Goal: Obtain resource: Obtain resource

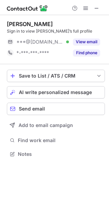
scroll to position [150, 109]
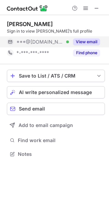
click at [84, 44] on button "View email" at bounding box center [86, 42] width 27 height 7
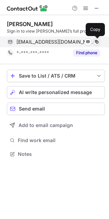
click at [97, 44] on span at bounding box center [97, 42] width 6 height 6
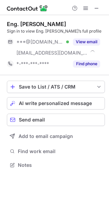
scroll to position [161, 109]
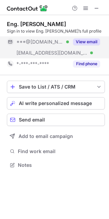
click at [86, 43] on button "View email" at bounding box center [86, 42] width 27 height 7
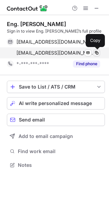
click at [98, 53] on span at bounding box center [97, 53] width 6 height 6
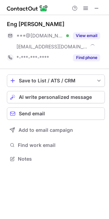
scroll to position [154, 109]
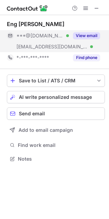
click at [83, 36] on button "View email" at bounding box center [86, 35] width 27 height 7
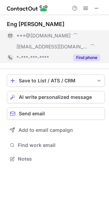
scroll to position [165, 109]
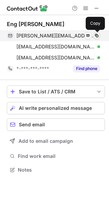
click at [96, 35] on span at bounding box center [97, 36] width 6 height 6
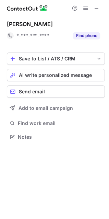
scroll to position [132, 109]
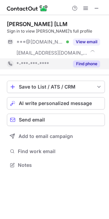
scroll to position [161, 109]
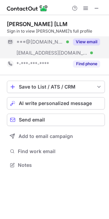
click at [87, 41] on button "View email" at bounding box center [86, 42] width 27 height 7
